Goal: Information Seeking & Learning: Learn about a topic

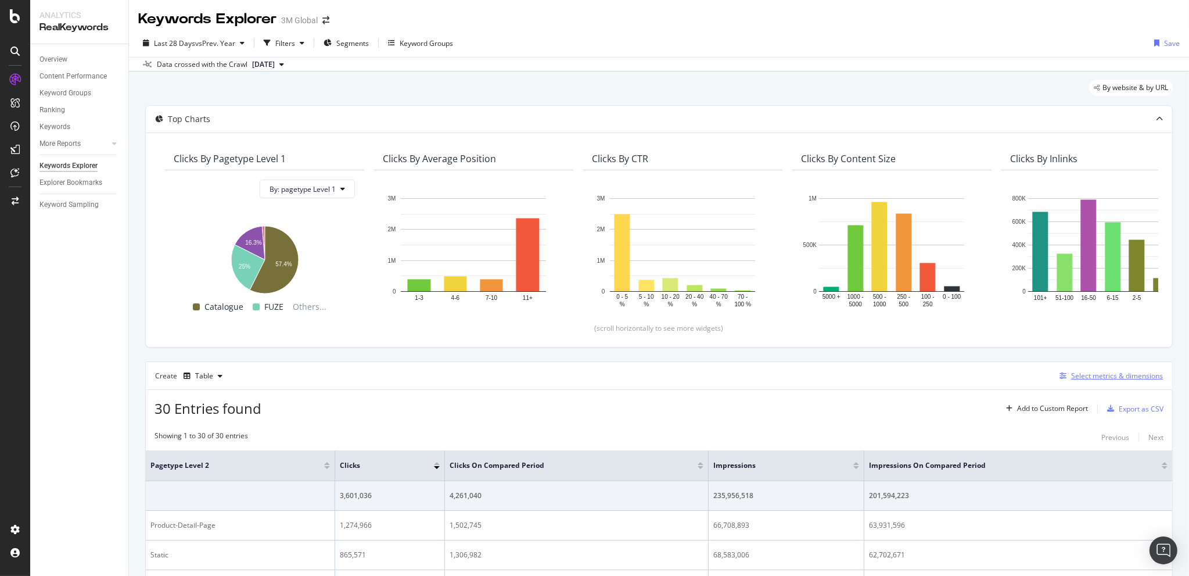
click at [1074, 371] on div "Select metrics & dimensions" at bounding box center [1117, 376] width 92 height 10
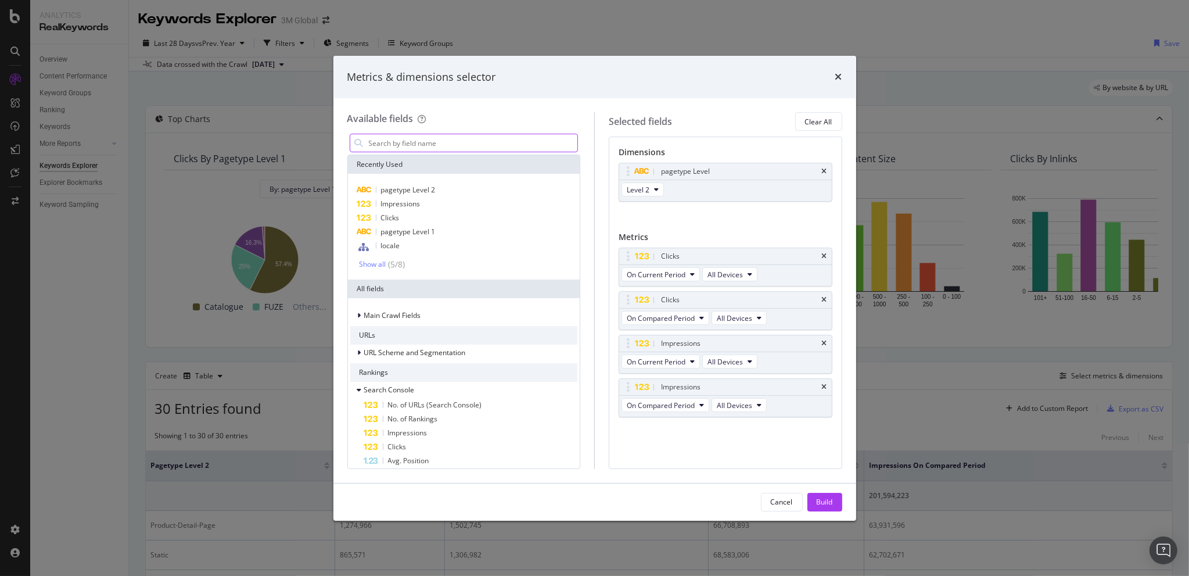
click at [418, 146] on input "modal" at bounding box center [473, 142] width 210 height 17
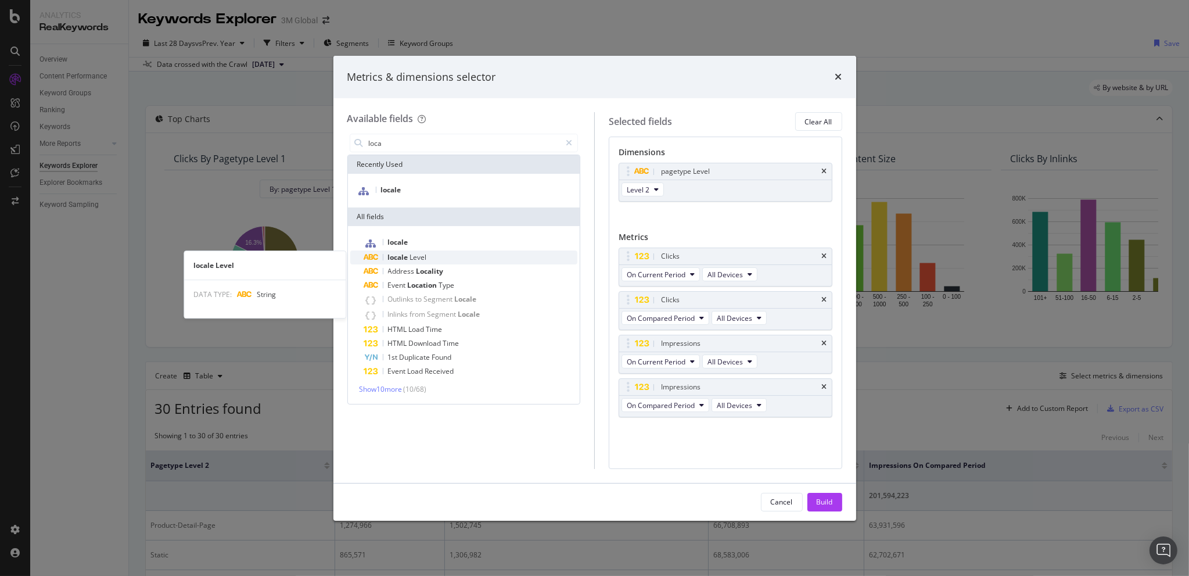
type input "loca"
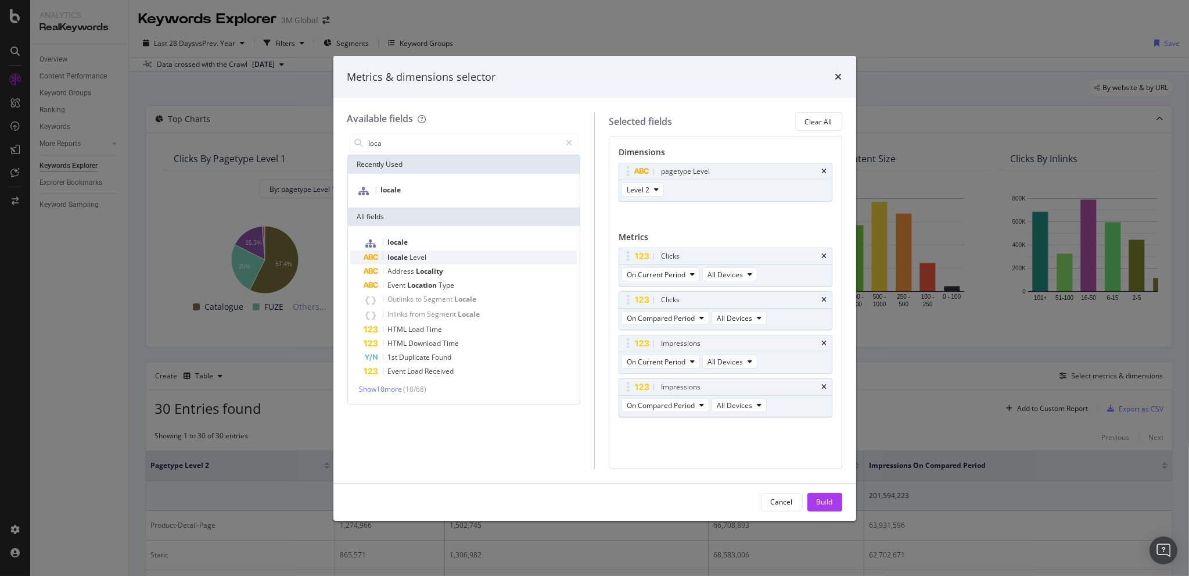
click at [421, 250] on div "locale Level" at bounding box center [471, 257] width 214 height 14
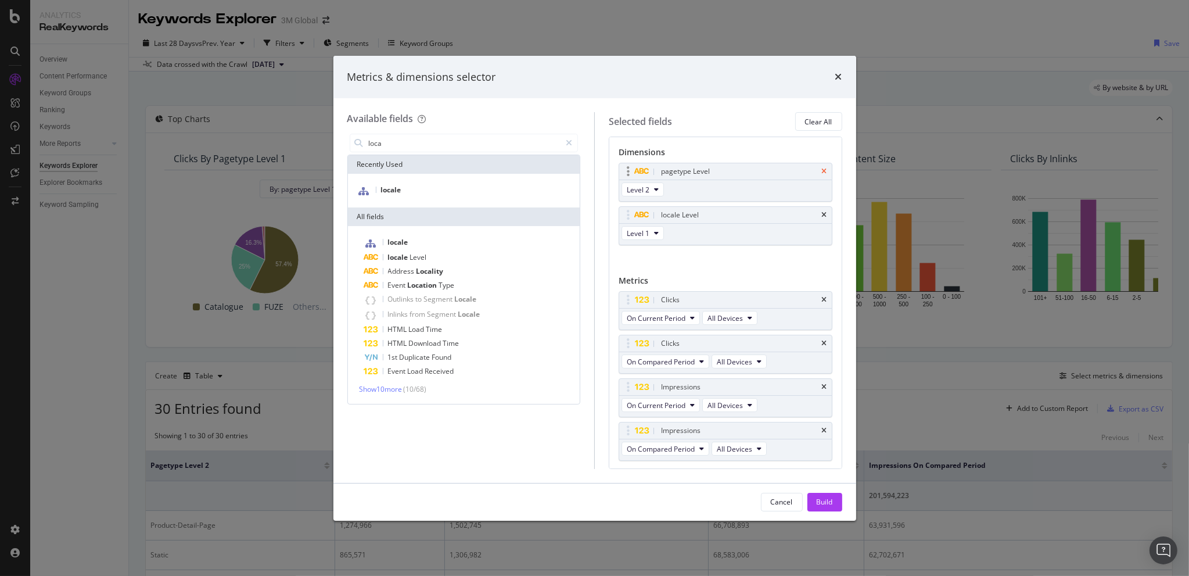
click at [822, 169] on icon "times" at bounding box center [824, 171] width 5 height 7
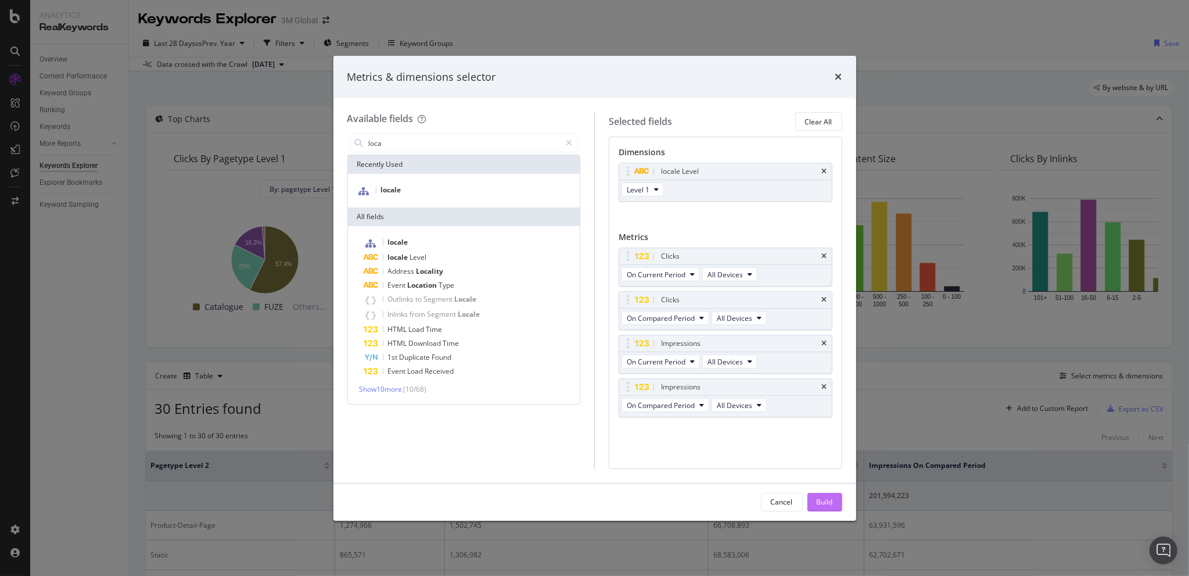
click at [824, 503] on div "Build" at bounding box center [825, 502] width 16 height 10
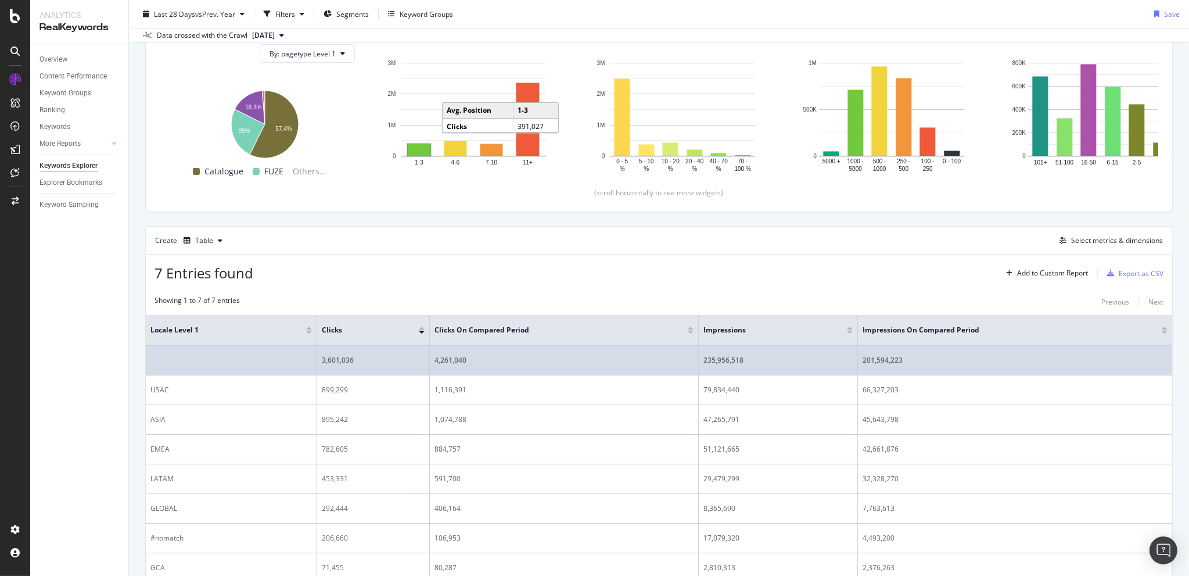
scroll to position [207, 0]
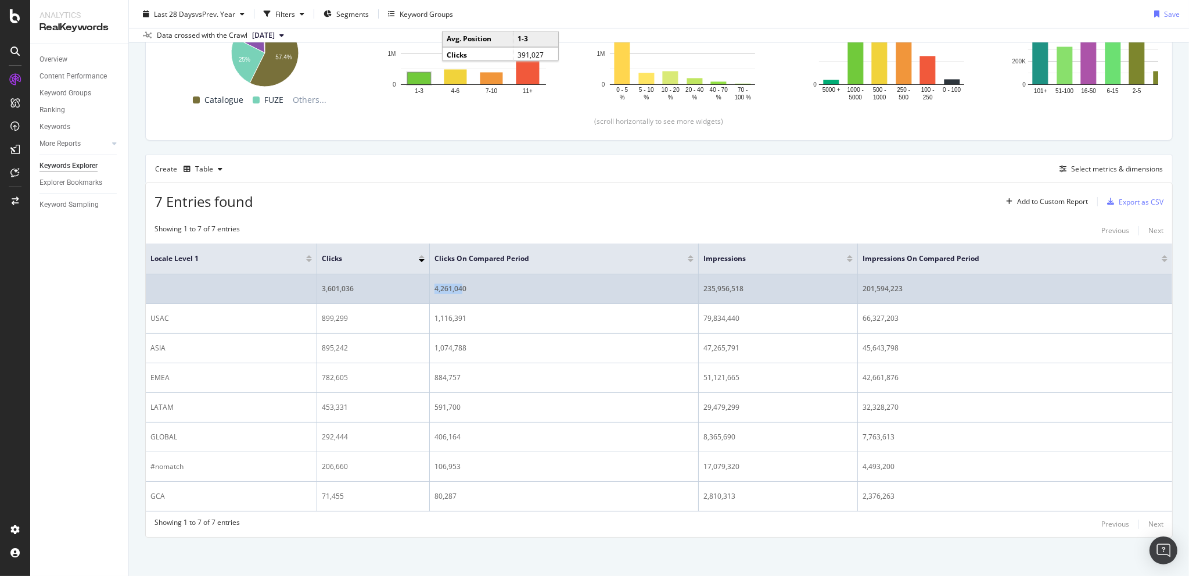
drag, startPoint x: 431, startPoint y: 290, endPoint x: 458, endPoint y: 291, distance: 26.8
click at [458, 291] on div "4,261,040" at bounding box center [564, 289] width 259 height 10
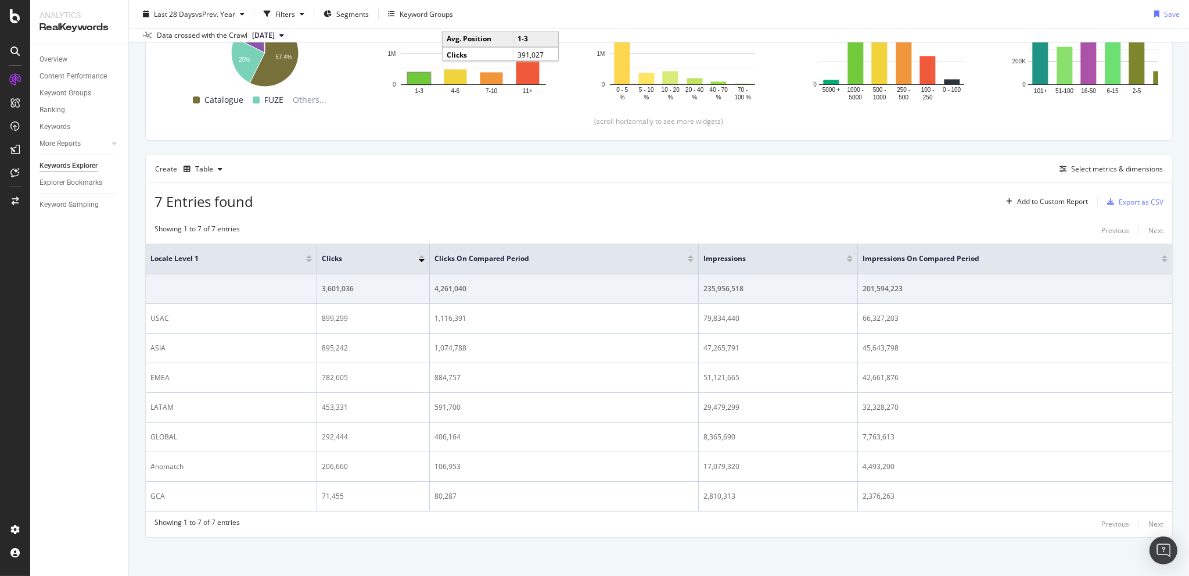
click at [362, 214] on div "7 Entries found Add to Custom Report Export as CSV Showing 1 to 7 of 7 entries …" at bounding box center [659, 359] width 1028 height 354
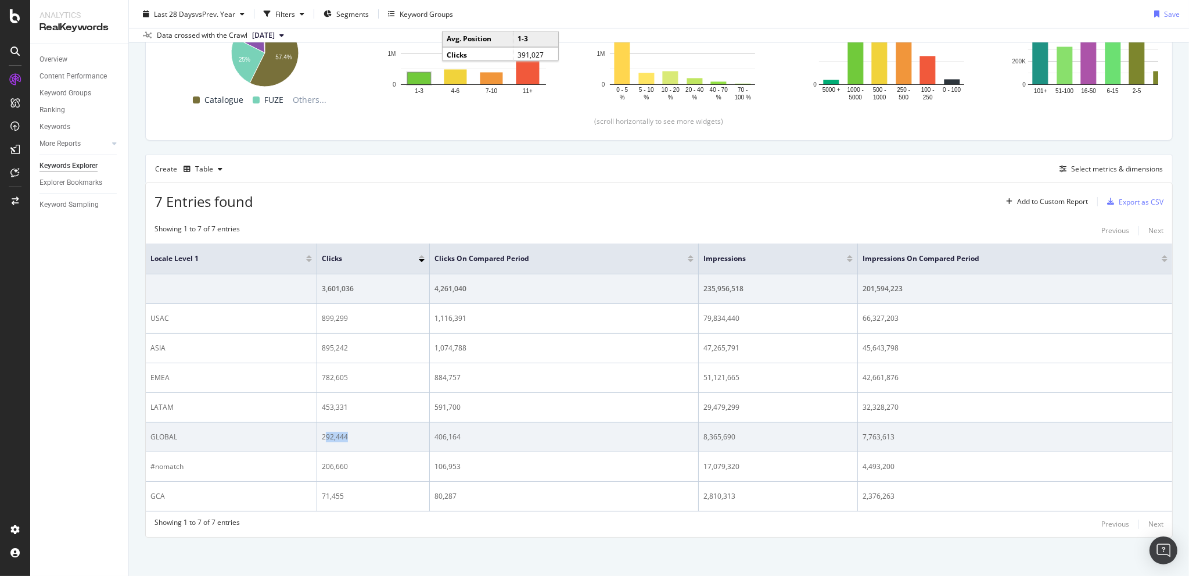
drag, startPoint x: 324, startPoint y: 432, endPoint x: 347, endPoint y: 431, distance: 23.3
click at [347, 432] on div "292,444" at bounding box center [373, 437] width 103 height 10
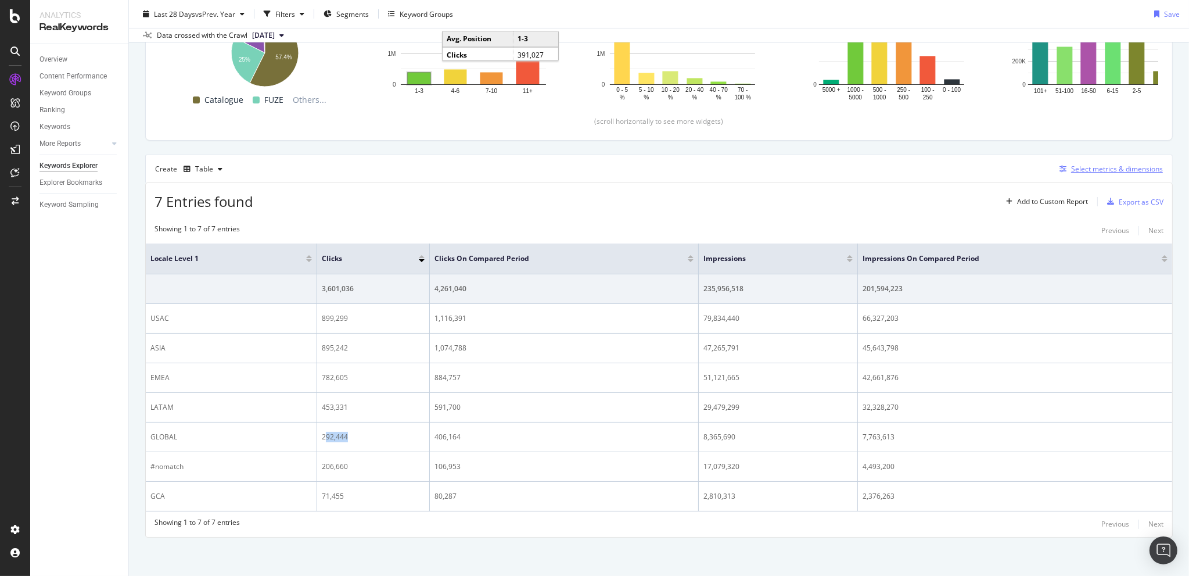
click at [1092, 167] on div "Select metrics & dimensions" at bounding box center [1117, 169] width 92 height 10
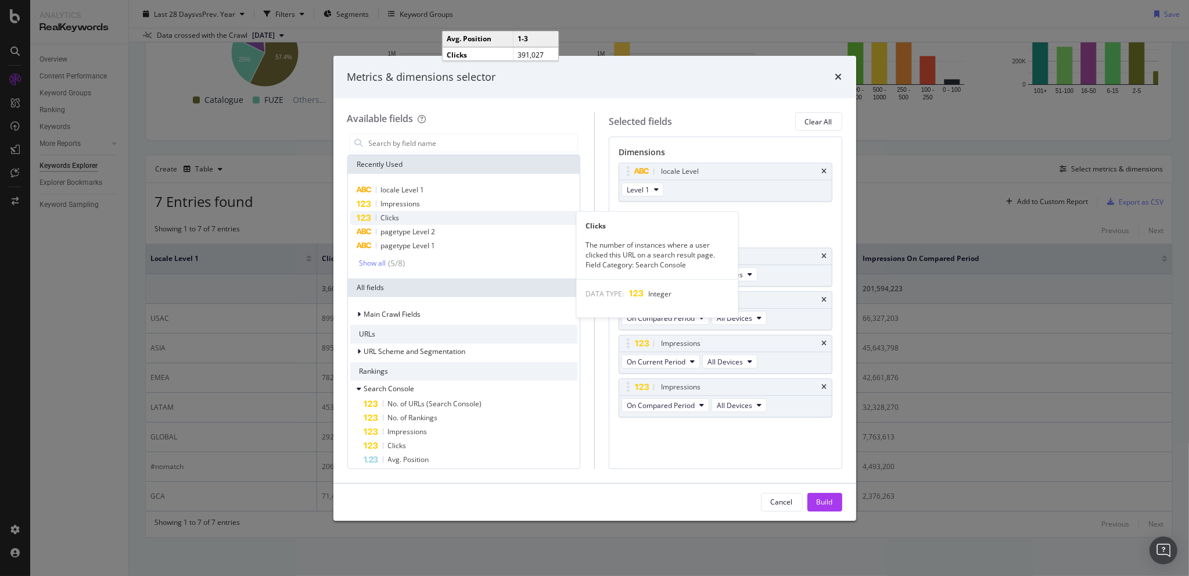
click at [403, 220] on div "Clicks" at bounding box center [464, 218] width 228 height 14
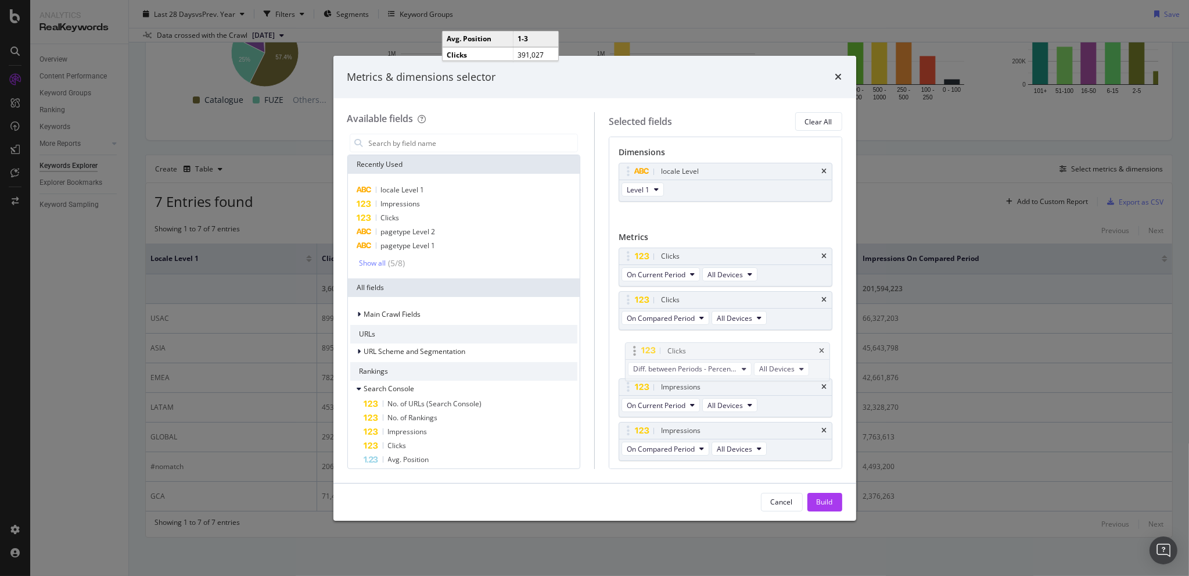
drag, startPoint x: 627, startPoint y: 429, endPoint x: 633, endPoint y: 351, distance: 78.7
click at [633, 351] on body "Analytics RealKeywords Overview Content Performance Keyword Groups Ranking Keyw…" at bounding box center [594, 288] width 1189 height 576
click at [829, 504] on div "Build" at bounding box center [825, 502] width 16 height 10
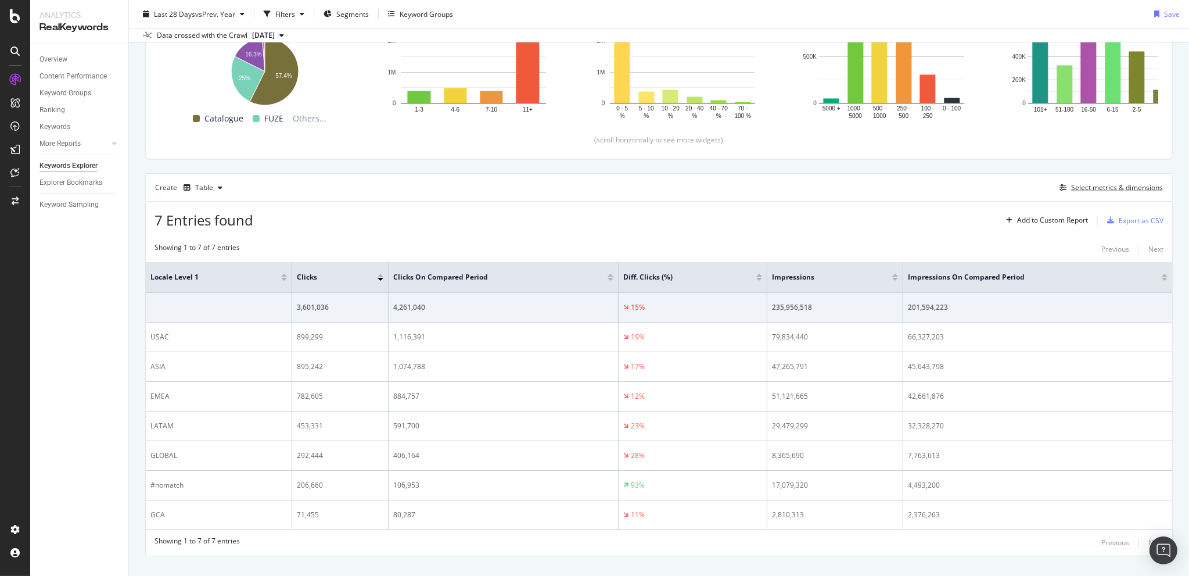
scroll to position [207, 0]
